Goal: Task Accomplishment & Management: Complete application form

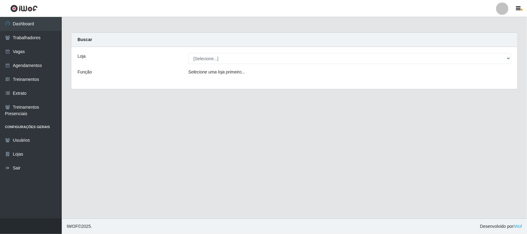
click at [228, 70] on icon "Selecione uma loja primeiro..." at bounding box center [216, 72] width 57 height 5
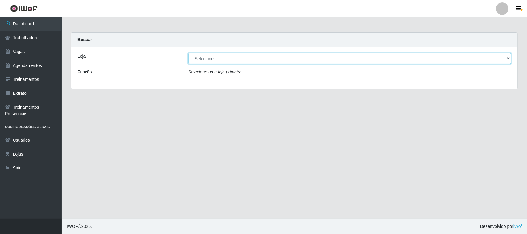
click at [229, 56] on select "[Selecione...] Nordestão - [GEOGRAPHIC_DATA]" at bounding box center [349, 58] width 323 height 11
select select "420"
click at [188, 53] on select "[Selecione...] Nordestão - [GEOGRAPHIC_DATA]" at bounding box center [349, 58] width 323 height 11
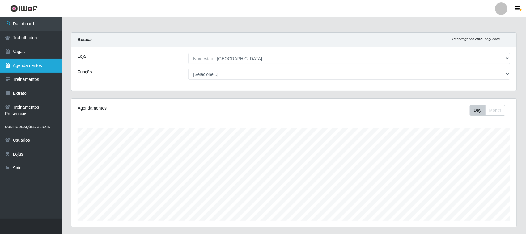
click at [37, 65] on link "Agendamentos" at bounding box center [31, 66] width 62 height 14
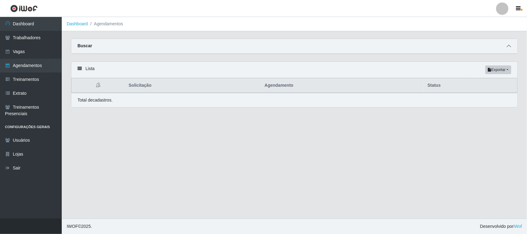
click at [509, 45] on icon at bounding box center [509, 46] width 4 height 4
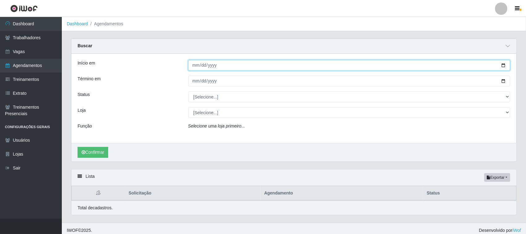
click at [503, 64] on input "Início em" at bounding box center [349, 65] width 322 height 11
type input "[DATE]"
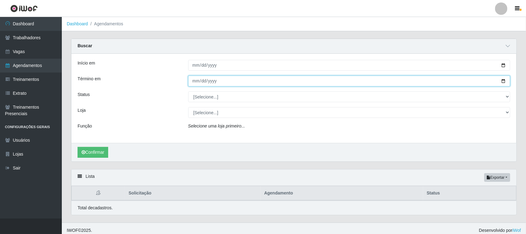
click at [504, 81] on input "Término em" at bounding box center [349, 81] width 322 height 11
type input "[DATE]"
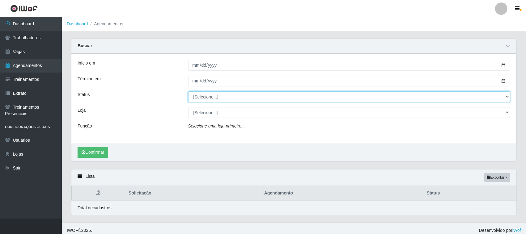
click at [251, 96] on select "[Selecione...] AGENDADO AGUARDANDO LIBERAR EM ANDAMENTO EM REVISÃO FINALIZADO C…" at bounding box center [349, 96] width 322 height 11
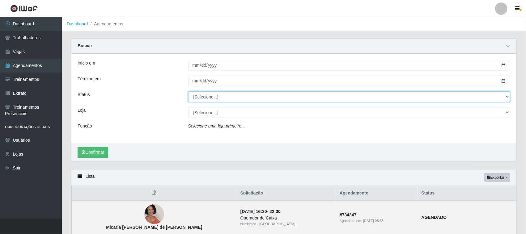
select select "AGENDADO"
click at [188, 92] on select "[Selecione...] AGENDADO AGUARDANDO LIBERAR EM ANDAMENTO EM REVISÃO FINALIZADO C…" at bounding box center [349, 96] width 322 height 11
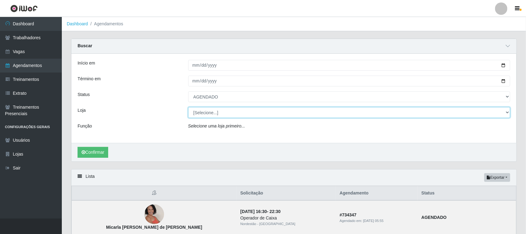
click at [235, 112] on select "[Selecione...] Nordestão - [GEOGRAPHIC_DATA]" at bounding box center [349, 112] width 322 height 11
select select "420"
click at [188, 108] on select "[Selecione...] Nordestão - [GEOGRAPHIC_DATA]" at bounding box center [349, 112] width 322 height 11
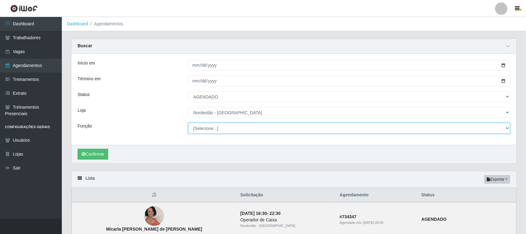
click at [213, 126] on select "[Selecione...] Balconista de Padaria Balconista de Padaria + Balconista de Pada…" at bounding box center [349, 128] width 322 height 11
select select "1"
click at [188, 123] on select "[Selecione...] Balconista de Padaria Balconista de Padaria + Balconista de Pada…" at bounding box center [349, 128] width 322 height 11
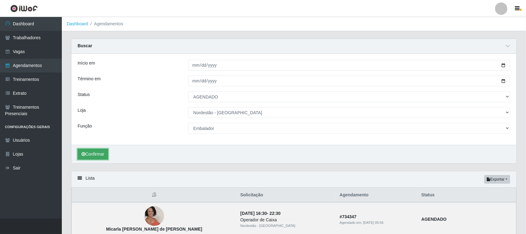
click at [96, 154] on button "Confirmar" at bounding box center [93, 154] width 31 height 11
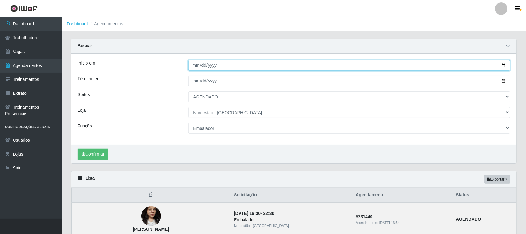
click at [503, 64] on input "[DATE]" at bounding box center [349, 65] width 322 height 11
type input "[DATE]"
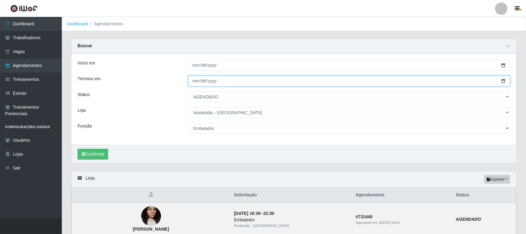
click at [504, 81] on input "[DATE]" at bounding box center [349, 81] width 322 height 11
type input "[DATE]"
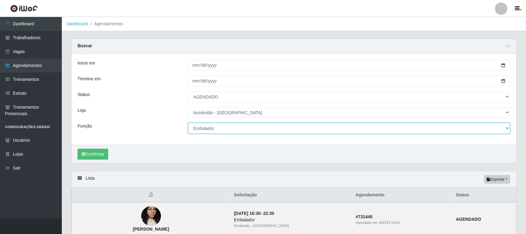
click at [506, 129] on select "[Selecione...] Balconista de Padaria Balconista de Padaria + Balconista de Pada…" at bounding box center [349, 128] width 322 height 11
select select "70"
click at [188, 123] on select "[Selecione...] Balconista de Padaria Balconista de Padaria + Balconista de Pada…" at bounding box center [349, 128] width 322 height 11
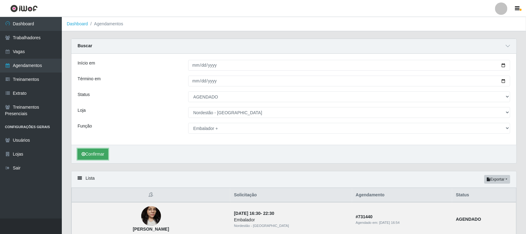
click at [96, 153] on button "Confirmar" at bounding box center [93, 154] width 31 height 11
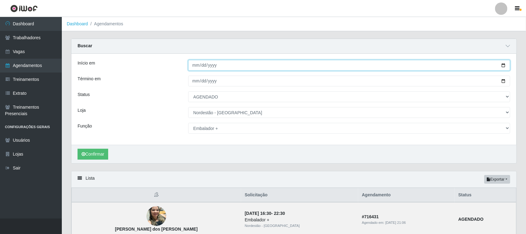
click at [503, 64] on input "[DATE]" at bounding box center [349, 65] width 322 height 11
click at [104, 156] on button "Confirmar" at bounding box center [93, 154] width 31 height 11
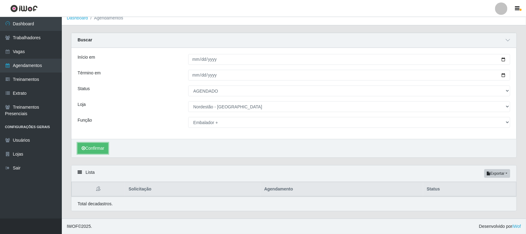
scroll to position [79, 0]
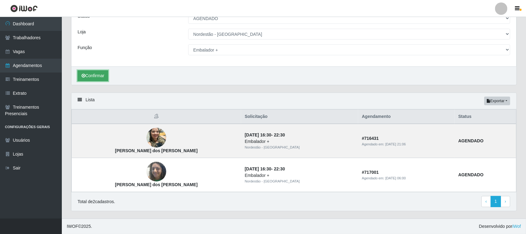
click at [96, 72] on button "Confirmar" at bounding box center [93, 75] width 31 height 11
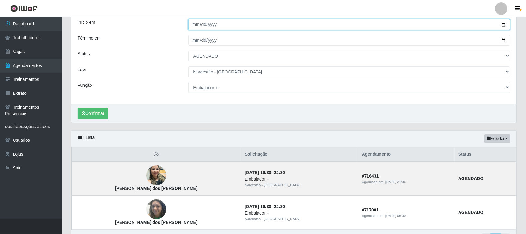
click at [501, 23] on input "[DATE]" at bounding box center [349, 24] width 322 height 11
type input "[DATE]"
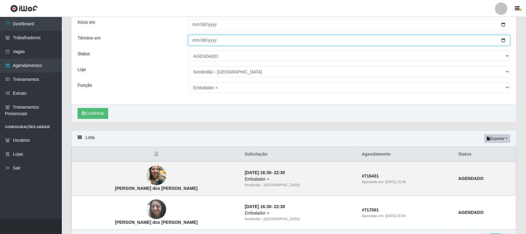
click at [504, 40] on input "[DATE]" at bounding box center [349, 40] width 322 height 11
type input "[DATE]"
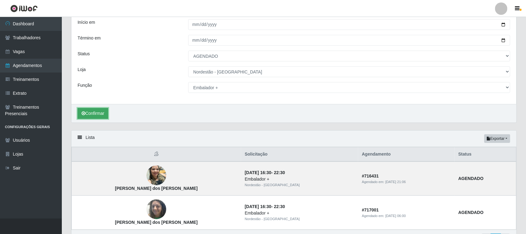
click at [105, 112] on button "Confirmar" at bounding box center [93, 113] width 31 height 11
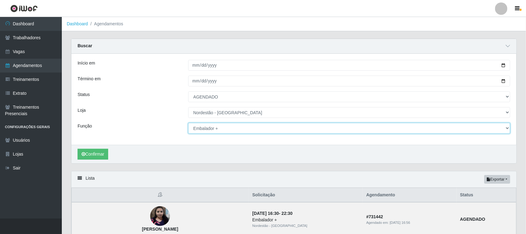
click at [506, 128] on select "[Selecione...] Balconista de Padaria Balconista de Padaria + Balconista de Pada…" at bounding box center [349, 128] width 322 height 11
select select "72"
click at [188, 123] on select "[Selecione...] Balconista de Padaria Balconista de Padaria + Balconista de Pada…" at bounding box center [349, 128] width 322 height 11
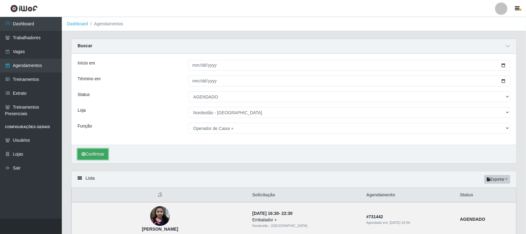
click at [98, 153] on button "Confirmar" at bounding box center [93, 154] width 31 height 11
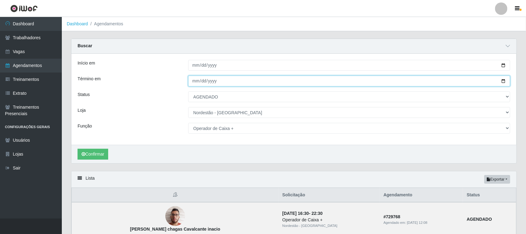
click at [505, 81] on input "[DATE]" at bounding box center [349, 81] width 322 height 11
type input "[DATE]"
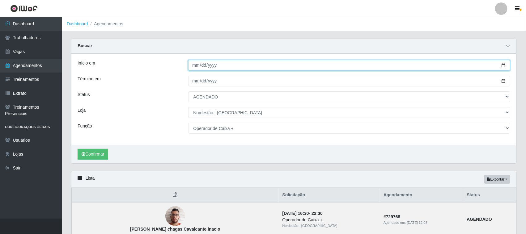
click at [502, 64] on input "[DATE]" at bounding box center [349, 65] width 322 height 11
click at [97, 154] on button "Confirmar" at bounding box center [93, 154] width 31 height 11
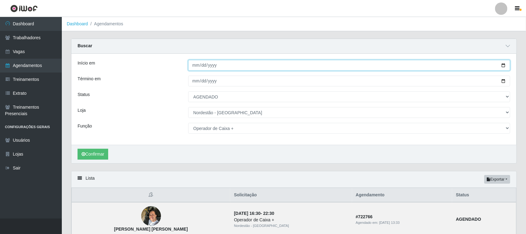
click at [504, 64] on input "[DATE]" at bounding box center [349, 65] width 322 height 11
type input "[DATE]"
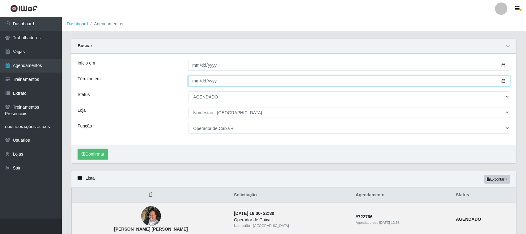
click at [506, 78] on input "[DATE]" at bounding box center [349, 81] width 322 height 11
click at [506, 81] on input "[DATE]" at bounding box center [349, 81] width 322 height 11
type input "[DATE]"
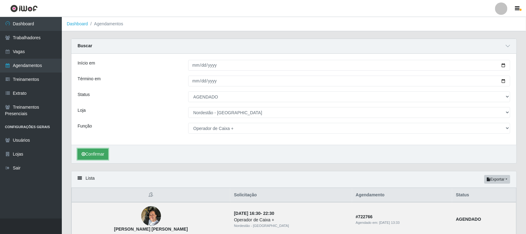
click at [104, 151] on button "Confirmar" at bounding box center [93, 154] width 31 height 11
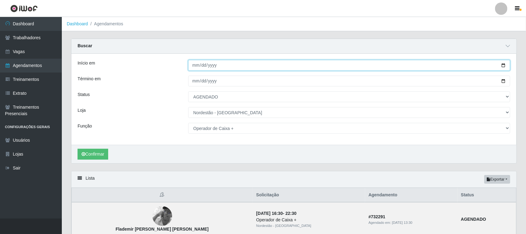
click at [504, 66] on input "[DATE]" at bounding box center [349, 65] width 322 height 11
type input "[DATE]"
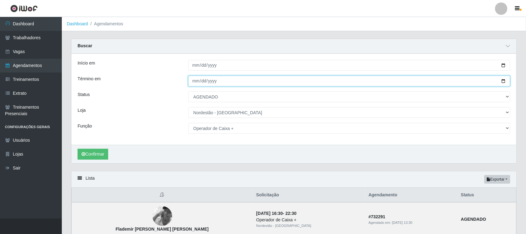
click at [504, 83] on input "[DATE]" at bounding box center [349, 81] width 322 height 11
type input "[DATE]"
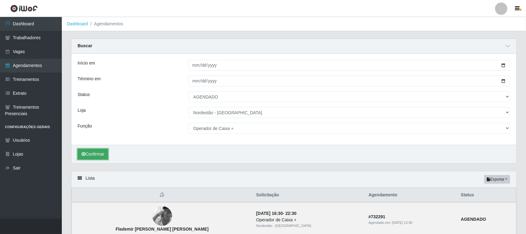
click at [102, 152] on button "Confirmar" at bounding box center [93, 154] width 31 height 11
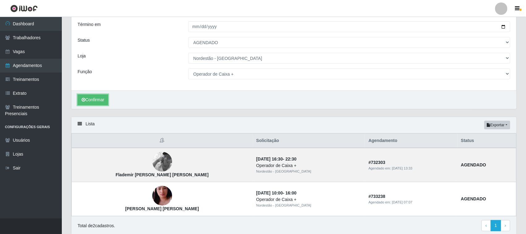
scroll to position [41, 0]
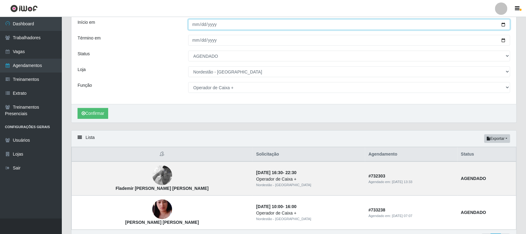
click at [504, 25] on input "[DATE]" at bounding box center [349, 24] width 322 height 11
type input "[DATE]"
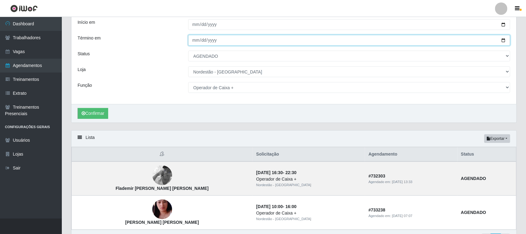
click at [504, 40] on input "[DATE]" at bounding box center [349, 40] width 322 height 11
type input "[DATE]"
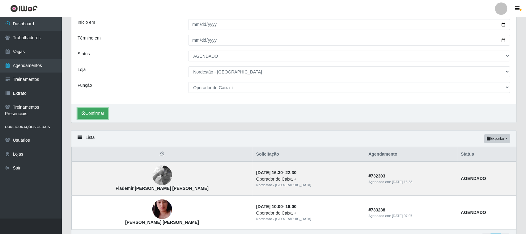
click at [97, 114] on button "Confirmar" at bounding box center [93, 113] width 31 height 11
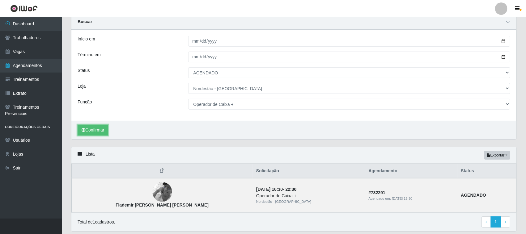
scroll to position [6, 0]
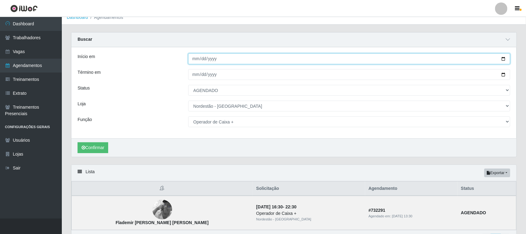
click at [501, 58] on input "[DATE]" at bounding box center [349, 58] width 322 height 11
type input "[DATE]"
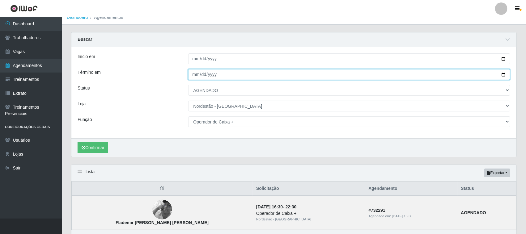
click at [503, 74] on input "[DATE]" at bounding box center [349, 74] width 322 height 11
type input "[DATE]"
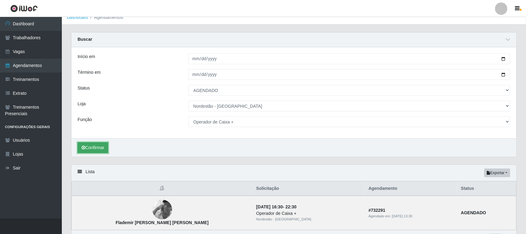
click at [94, 146] on button "Confirmar" at bounding box center [93, 147] width 31 height 11
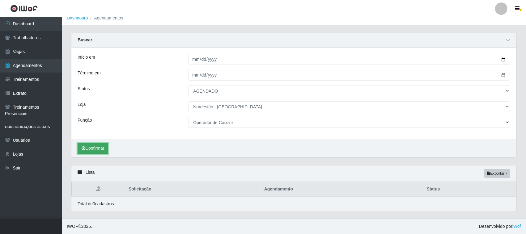
click at [97, 148] on button "Confirmar" at bounding box center [93, 148] width 31 height 11
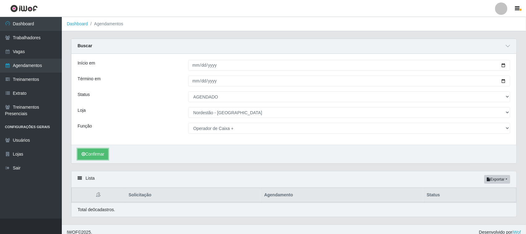
scroll to position [6, 0]
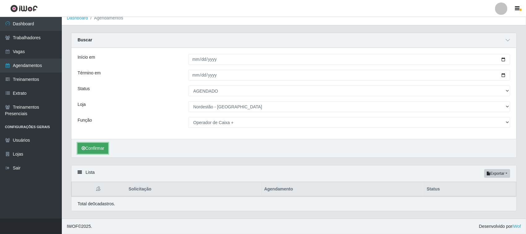
click at [93, 146] on button "Confirmar" at bounding box center [93, 148] width 31 height 11
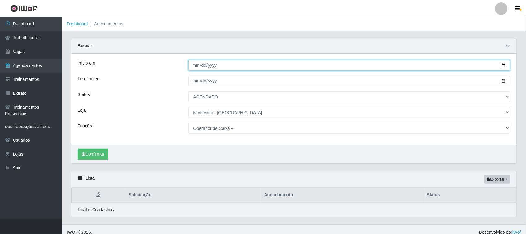
click at [502, 66] on input "[DATE]" at bounding box center [349, 65] width 322 height 11
type input "[DATE]"
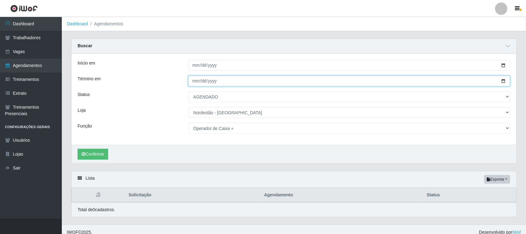
click at [501, 80] on input "[DATE]" at bounding box center [349, 81] width 322 height 11
type input "[DATE]"
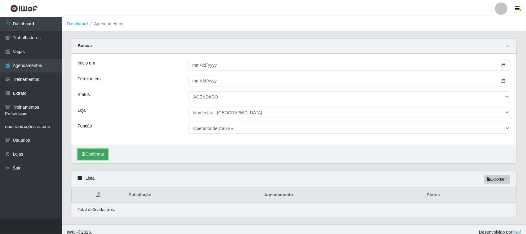
click at [102, 152] on button "Confirmar" at bounding box center [93, 154] width 31 height 11
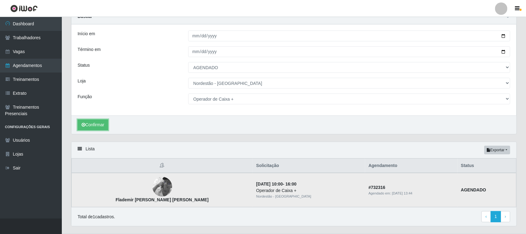
scroll to position [45, 0]
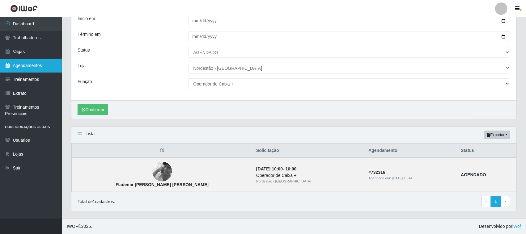
click at [42, 66] on link "Agendamentos" at bounding box center [31, 66] width 62 height 14
select select "[Selecione...]"
click at [34, 66] on link "Agendamentos" at bounding box center [31, 66] width 62 height 14
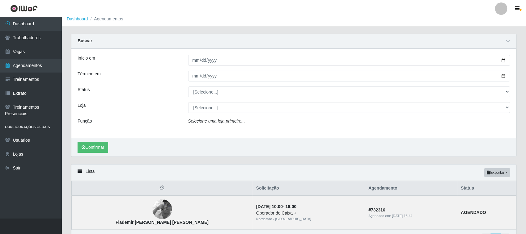
scroll to position [0, 0]
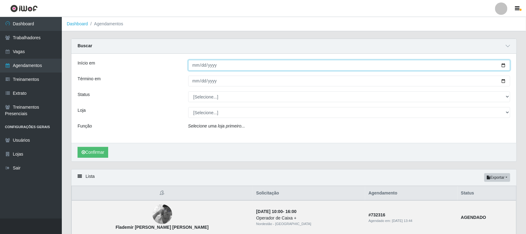
click at [504, 63] on input "Início em" at bounding box center [349, 65] width 322 height 11
type input "[DATE]"
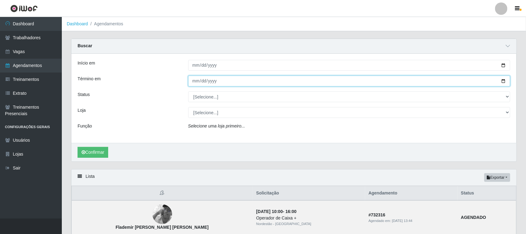
click at [502, 80] on input "Término em" at bounding box center [349, 81] width 322 height 11
type input "[DATE]"
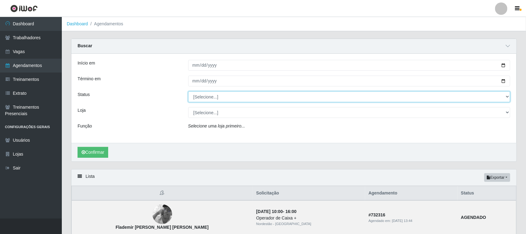
click at [505, 97] on select "[Selecione...] AGENDADO AGUARDANDO LIBERAR EM ANDAMENTO EM REVISÃO FINALIZADO C…" at bounding box center [349, 96] width 322 height 11
select select "AGENDADO"
click at [188, 92] on select "[Selecione...] AGENDADO AGUARDANDO LIBERAR EM ANDAMENTO EM REVISÃO FINALIZADO C…" at bounding box center [349, 96] width 322 height 11
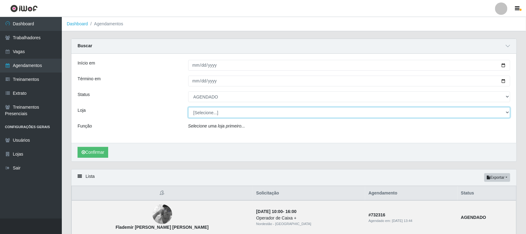
click at [506, 112] on select "[Selecione...] Nordestão - [GEOGRAPHIC_DATA]" at bounding box center [349, 112] width 322 height 11
select select "420"
click at [188, 108] on select "[Selecione...] Nordestão - [GEOGRAPHIC_DATA]" at bounding box center [349, 112] width 322 height 11
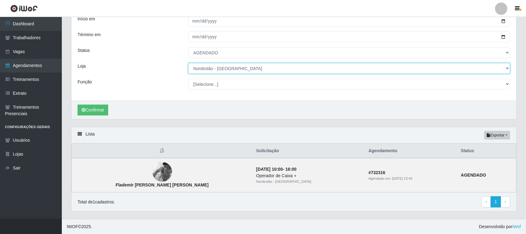
scroll to position [45, 0]
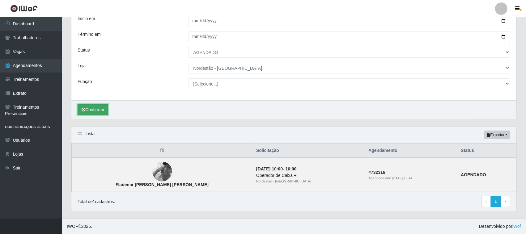
click at [104, 110] on button "Confirmar" at bounding box center [93, 109] width 31 height 11
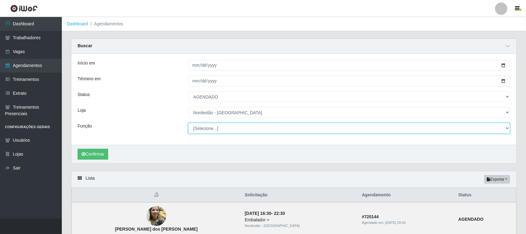
click at [504, 127] on select "[Selecione...] Balconista de Padaria Balconista de Padaria + Balconista de Pada…" at bounding box center [349, 128] width 322 height 11
click at [208, 130] on select "[Selecione...] Balconista de Padaria Balconista de Padaria + Balconista de Pada…" at bounding box center [349, 128] width 322 height 11
click at [508, 128] on select "[Selecione...] Balconista de Padaria Balconista de Padaria + Balconista de Pada…" at bounding box center [349, 128] width 322 height 11
select select "72"
click at [188, 123] on select "[Selecione...] Balconista de Padaria Balconista de Padaria + Balconista de Pada…" at bounding box center [349, 128] width 322 height 11
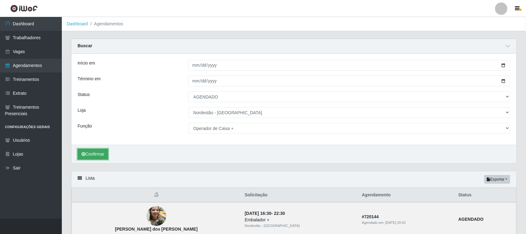
click at [98, 154] on button "Confirmar" at bounding box center [93, 154] width 31 height 11
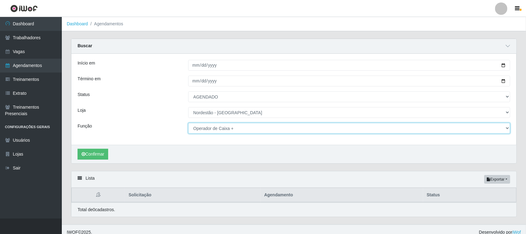
click at [506, 128] on select "[Selecione...] Balconista de Padaria Balconista de Padaria + Balconista de Pada…" at bounding box center [349, 128] width 322 height 11
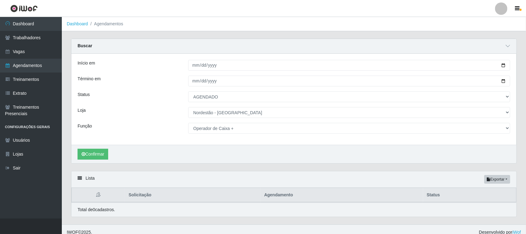
click at [358, 148] on div "Confirmar" at bounding box center [293, 154] width 445 height 19
click at [504, 65] on input "[DATE]" at bounding box center [349, 65] width 322 height 11
type input "[DATE]"
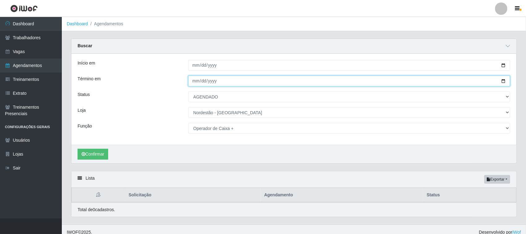
click at [503, 83] on input "[DATE]" at bounding box center [349, 81] width 322 height 11
type input "[DATE]"
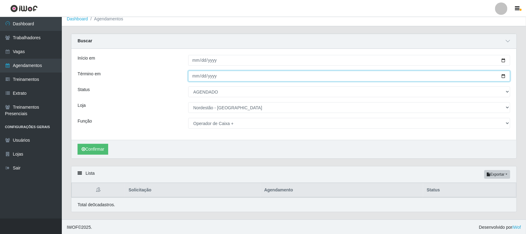
scroll to position [6, 0]
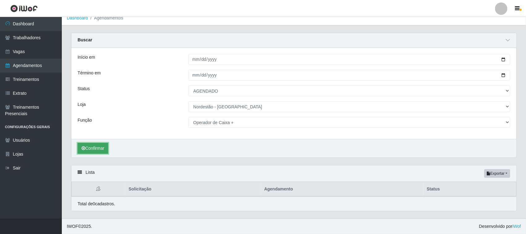
click at [91, 146] on button "Confirmar" at bounding box center [93, 148] width 31 height 11
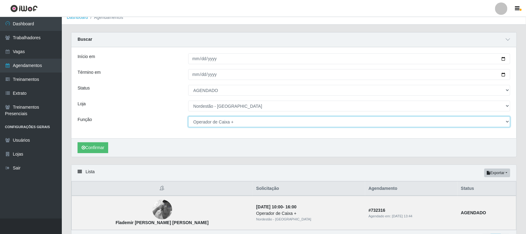
click at [508, 122] on select "[Selecione...] Balconista de Padaria Balconista de Padaria + Balconista de Pada…" at bounding box center [349, 121] width 322 height 11
click at [188, 116] on select "[Selecione...] Balconista de Padaria Balconista de Padaria + Balconista de Pada…" at bounding box center [349, 121] width 322 height 11
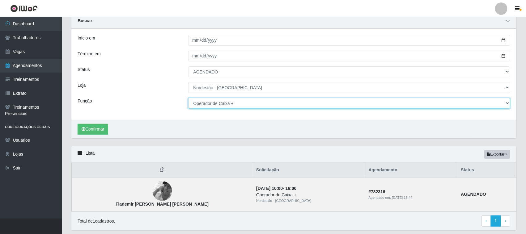
scroll to position [6, 0]
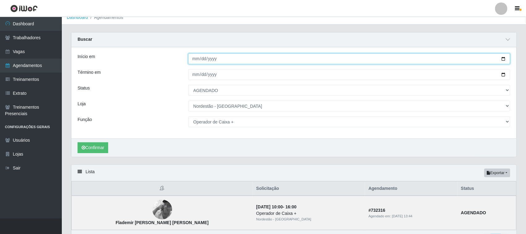
click at [504, 59] on input "[DATE]" at bounding box center [349, 58] width 322 height 11
type input "[DATE]"
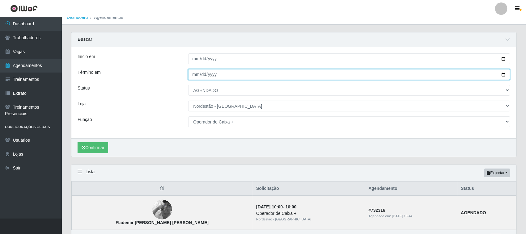
click at [503, 73] on input "[DATE]" at bounding box center [349, 74] width 322 height 11
type input "[DATE]"
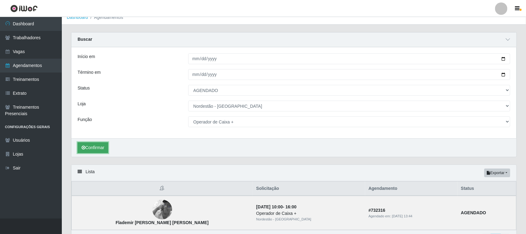
click at [95, 149] on button "Confirmar" at bounding box center [93, 147] width 31 height 11
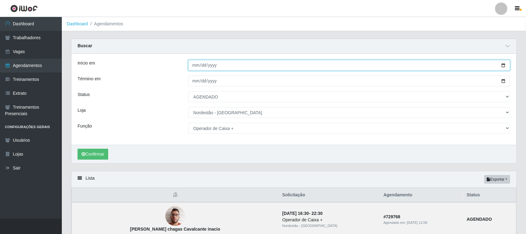
click at [504, 64] on input "[DATE]" at bounding box center [349, 65] width 322 height 11
type input "[DATE]"
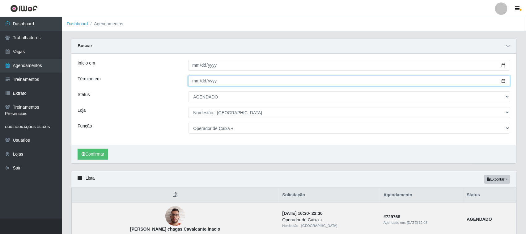
click at [504, 79] on input "[DATE]" at bounding box center [349, 81] width 322 height 11
type input "[DATE]"
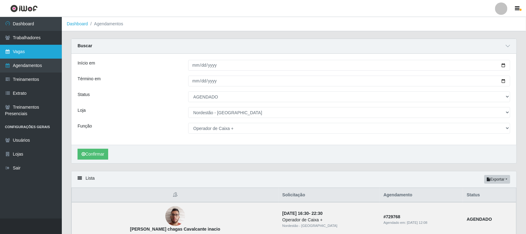
click at [38, 50] on link "Vagas" at bounding box center [31, 52] width 62 height 14
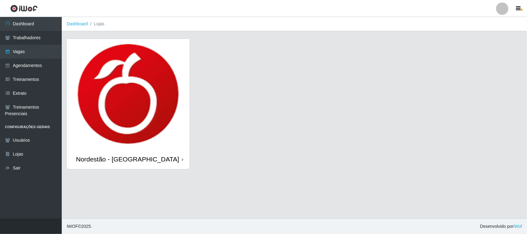
click at [181, 127] on img at bounding box center [128, 94] width 123 height 110
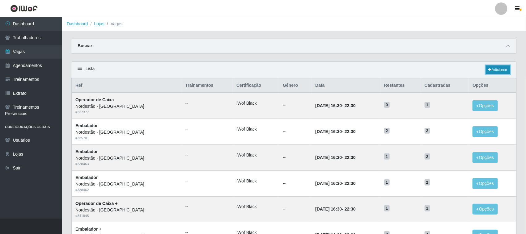
click at [491, 68] on link "Adicionar" at bounding box center [498, 70] width 24 height 9
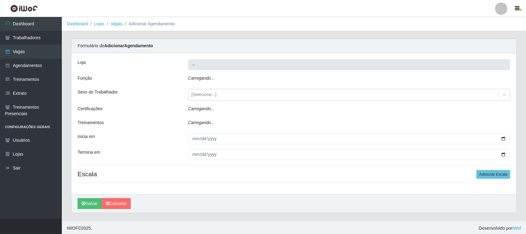
type input "Nordestão - [GEOGRAPHIC_DATA]"
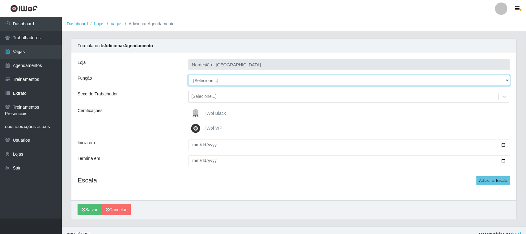
click at [507, 80] on select "[Selecione...] Balconista de Padaria Balconista de Padaria + Balconista de Pada…" at bounding box center [349, 80] width 322 height 11
select select "72"
click at [188, 75] on select "[Selecione...] Balconista de Padaria Balconista de Padaria + Balconista de Pada…" at bounding box center [349, 80] width 322 height 11
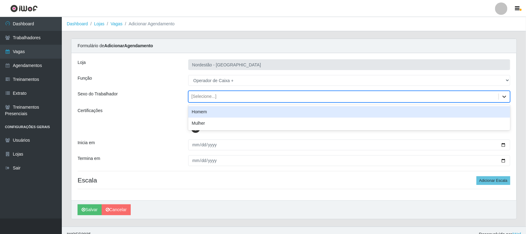
click at [503, 98] on icon at bounding box center [504, 97] width 6 height 6
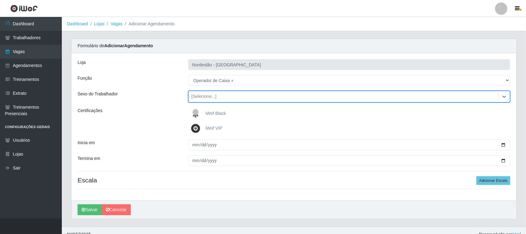
click at [256, 96] on div "[Selecione...]" at bounding box center [343, 97] width 310 height 10
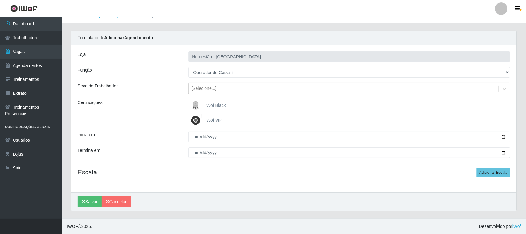
click at [212, 106] on span "iWof Black" at bounding box center [215, 105] width 20 height 5
click at [0, 0] on input "iWof Black" at bounding box center [0, 0] width 0 height 0
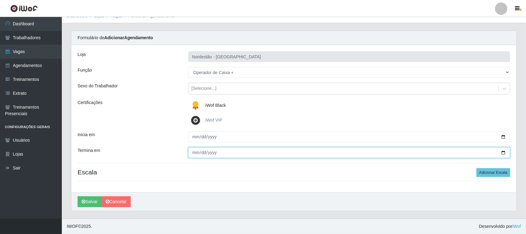
click at [502, 151] on input "Termina em" at bounding box center [349, 152] width 322 height 11
type input "[DATE]"
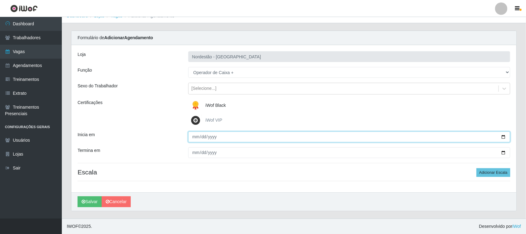
click at [502, 135] on input "Inicia em" at bounding box center [349, 137] width 322 height 11
type input "[DATE]"
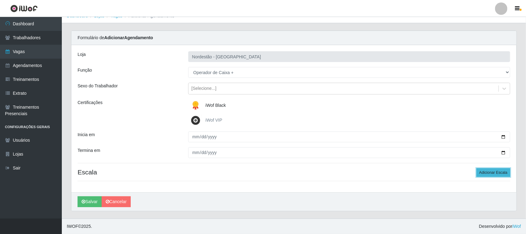
click at [488, 173] on button "Adicionar Escala" at bounding box center [493, 172] width 34 height 9
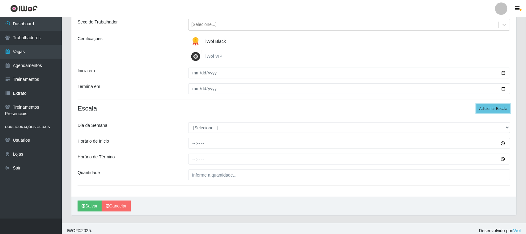
scroll to position [77, 0]
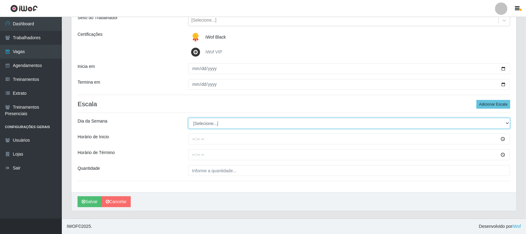
click at [505, 124] on select "[Selecione...] Segunda Terça Quarta Quinta Sexta Sábado Domingo" at bounding box center [349, 123] width 322 height 11
select select "6"
click at [188, 118] on select "[Selecione...] Segunda Terça Quarta Quinta Sexta Sábado Domingo" at bounding box center [349, 123] width 322 height 11
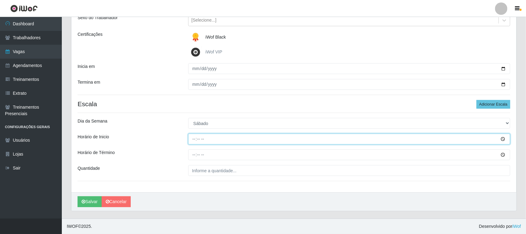
click at [194, 140] on input "Horário de Inicio" at bounding box center [349, 139] width 322 height 11
type input "16:30"
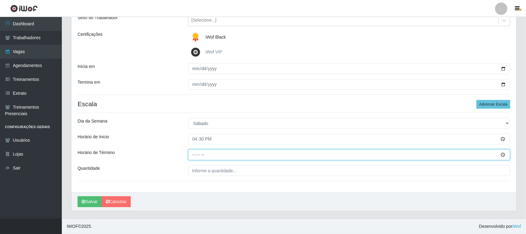
click at [194, 154] on input "Horário de Término" at bounding box center [349, 155] width 322 height 11
type input "22:03"
type input "22:30"
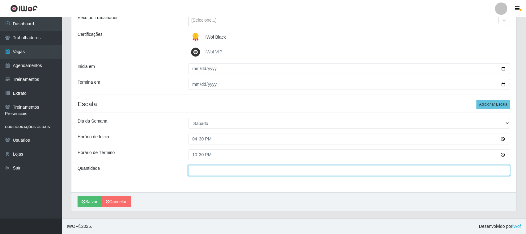
click at [246, 175] on input "___" at bounding box center [349, 170] width 322 height 11
type input "01_"
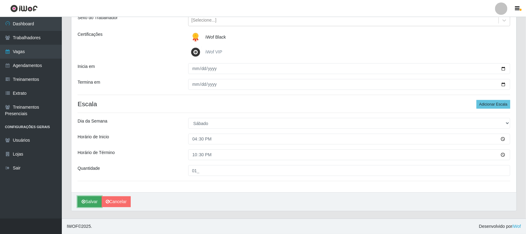
click at [95, 200] on button "Salvar" at bounding box center [90, 202] width 24 height 11
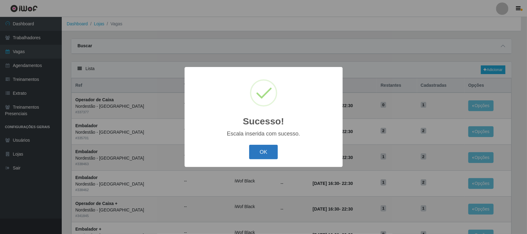
click at [260, 155] on button "OK" at bounding box center [263, 152] width 29 height 15
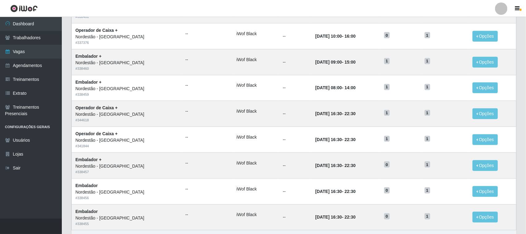
scroll to position [270, 0]
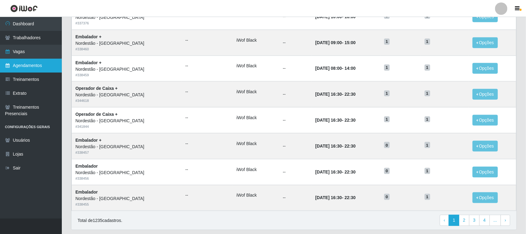
click at [29, 65] on link "Agendamentos" at bounding box center [31, 66] width 62 height 14
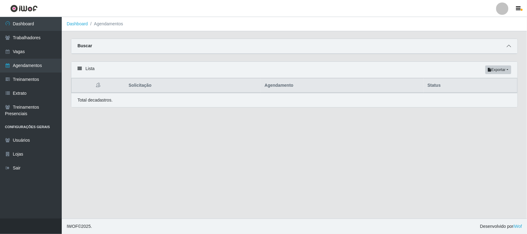
click at [507, 45] on span at bounding box center [509, 46] width 7 height 7
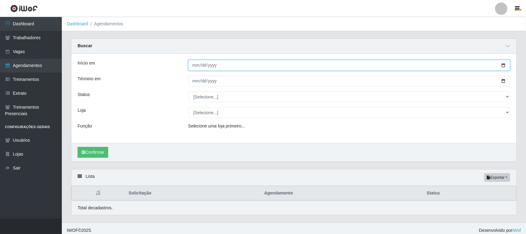
click at [501, 64] on input "Início em" at bounding box center [349, 65] width 322 height 11
type input "[DATE]"
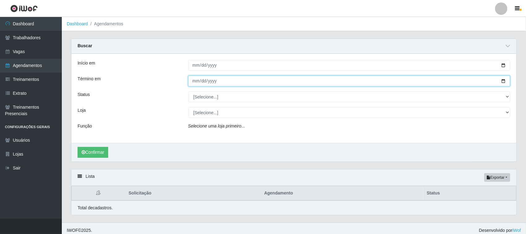
click at [502, 79] on input "Término em" at bounding box center [349, 81] width 322 height 11
type input "[DATE]"
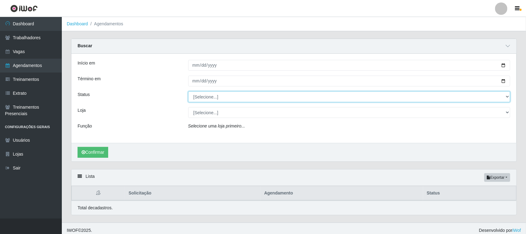
click at [211, 93] on select "[Selecione...] AGENDADO AGUARDANDO LIBERAR EM ANDAMENTO EM REVISÃO FINALIZADO C…" at bounding box center [349, 96] width 322 height 11
select select "AGENDADO"
click at [188, 92] on select "[Selecione...] AGENDADO AGUARDANDO LIBERAR EM ANDAMENTO EM REVISÃO FINALIZADO C…" at bounding box center [349, 96] width 322 height 11
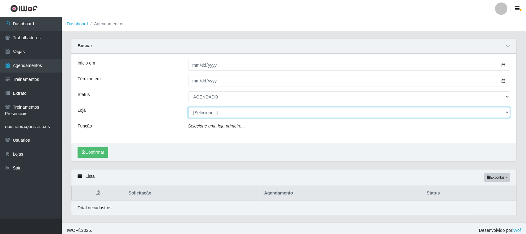
click at [198, 110] on select "[Selecione...] Nordestão - [GEOGRAPHIC_DATA]" at bounding box center [349, 112] width 322 height 11
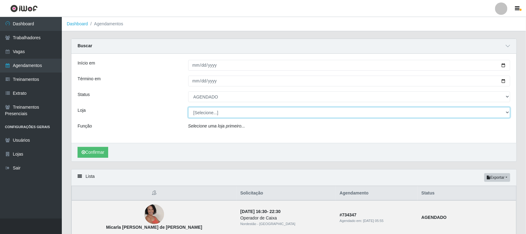
select select "420"
click at [188, 108] on select "[Selecione...] Nordestão - [GEOGRAPHIC_DATA]" at bounding box center [349, 112] width 322 height 11
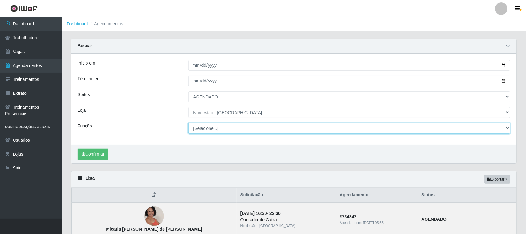
click at [198, 128] on select "[Selecione...] Balconista de Padaria Balconista de Padaria + Balconista de Pada…" at bounding box center [349, 128] width 322 height 11
select select "72"
click at [188, 123] on select "[Selecione...] Balconista de Padaria Balconista de Padaria + Balconista de Pada…" at bounding box center [349, 128] width 322 height 11
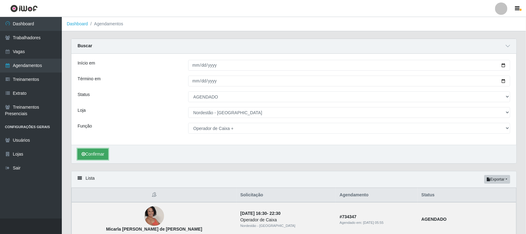
click at [108, 153] on button "Confirmar" at bounding box center [93, 154] width 31 height 11
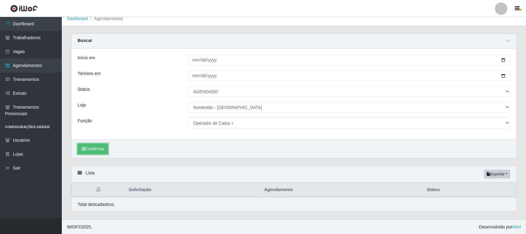
scroll to position [6, 0]
click at [33, 53] on link "Vagas" at bounding box center [31, 52] width 62 height 14
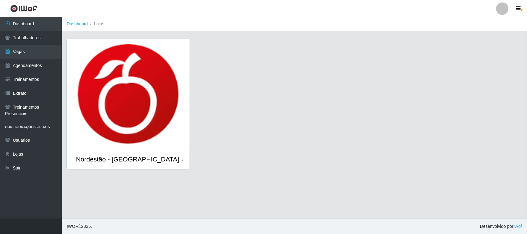
click at [147, 93] on img at bounding box center [128, 94] width 123 height 110
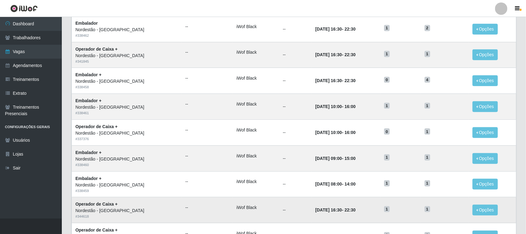
scroll to position [193, 0]
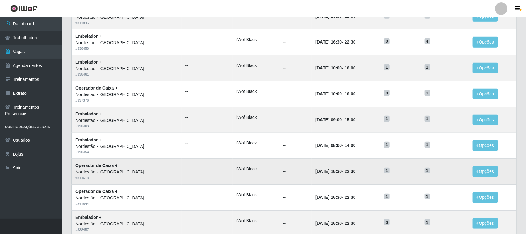
click at [386, 171] on span "1" at bounding box center [387, 171] width 6 height 6
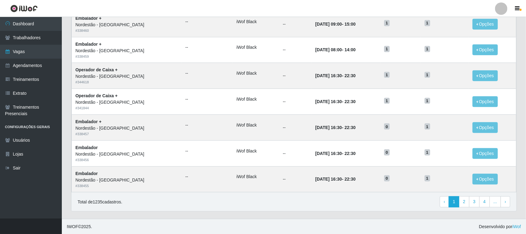
scroll to position [291, 0]
click at [26, 25] on link "Dashboard" at bounding box center [31, 24] width 62 height 14
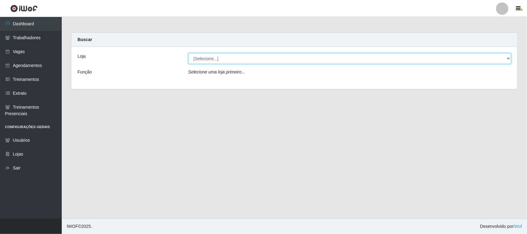
click at [510, 59] on select "[Selecione...] Nordestão - [GEOGRAPHIC_DATA]" at bounding box center [349, 58] width 323 height 11
select select "420"
click at [188, 53] on select "[Selecione...] Nordestão - [GEOGRAPHIC_DATA]" at bounding box center [349, 58] width 323 height 11
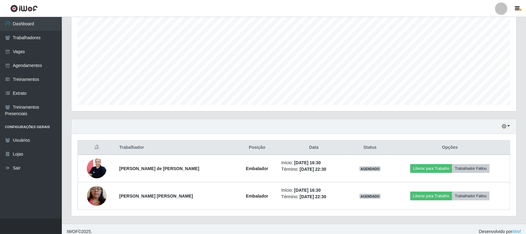
scroll to position [121, 0]
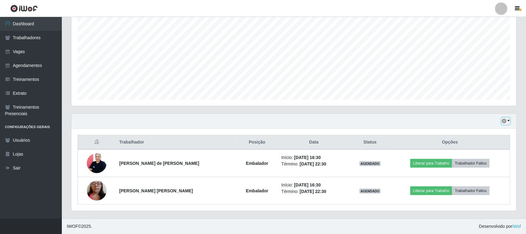
click at [507, 119] on button "button" at bounding box center [506, 121] width 9 height 7
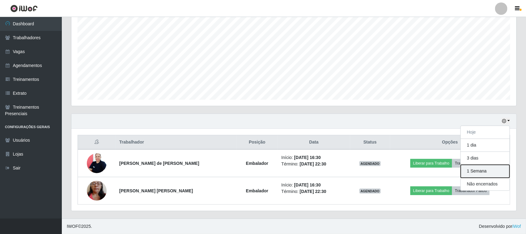
click at [472, 169] on button "1 Semana" at bounding box center [485, 171] width 49 height 13
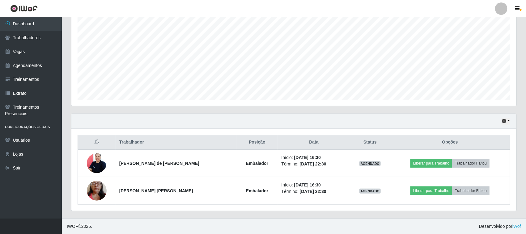
scroll to position [513, 0]
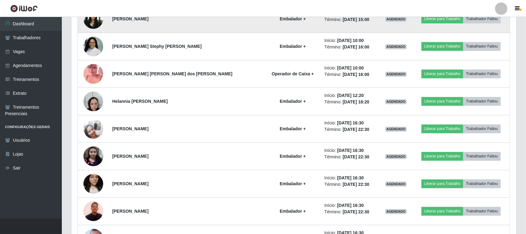
click at [287, 27] on td "Embalador +" at bounding box center [293, 20] width 56 height 28
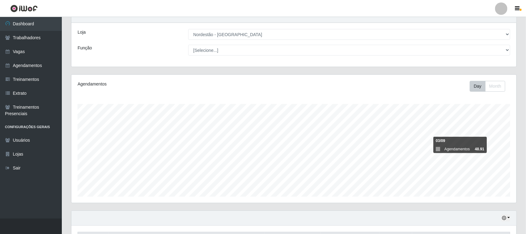
scroll to position [11, 0]
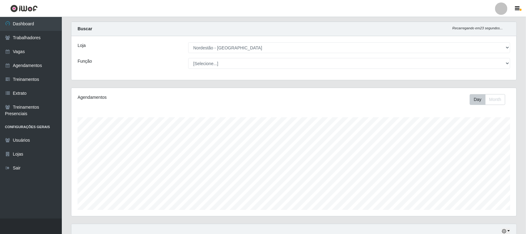
click at [297, 114] on div "Agendamentos Day Month 02/09 Agendamentos 65.67" at bounding box center [293, 152] width 445 height 128
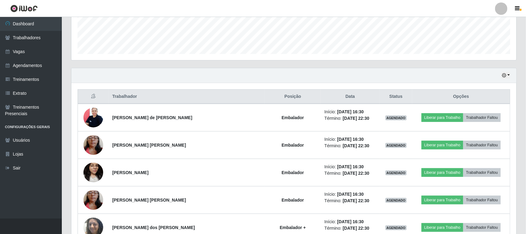
scroll to position [165, 0]
